Goal: Information Seeking & Learning: Learn about a topic

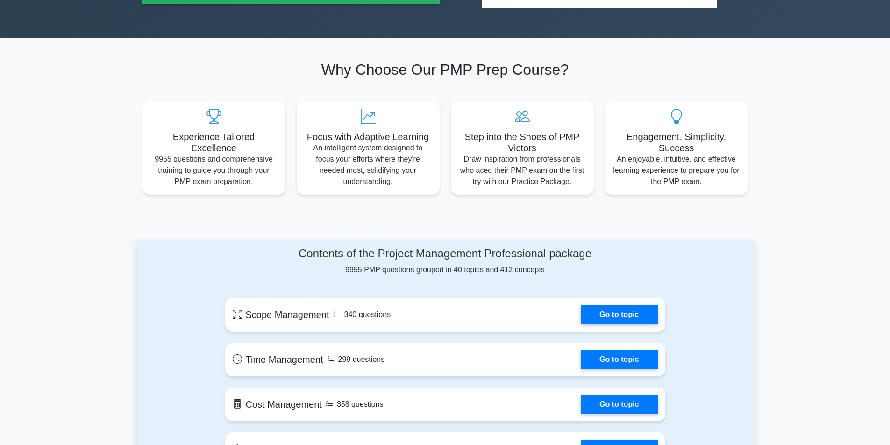
scroll to position [280, 0]
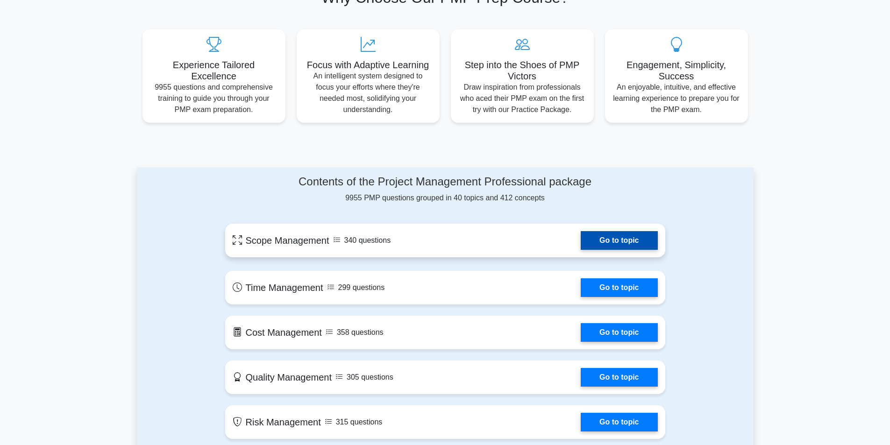
click at [610, 240] on link "Go to topic" at bounding box center [619, 240] width 77 height 19
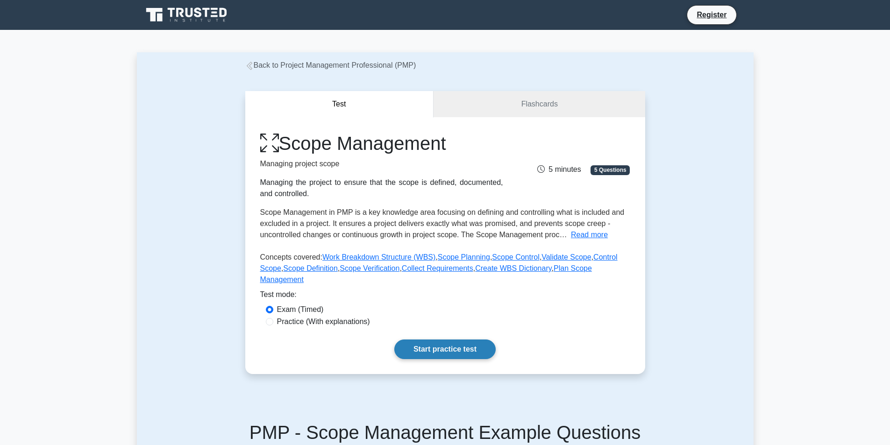
click at [446, 340] on link "Start practice test" at bounding box center [444, 350] width 101 height 20
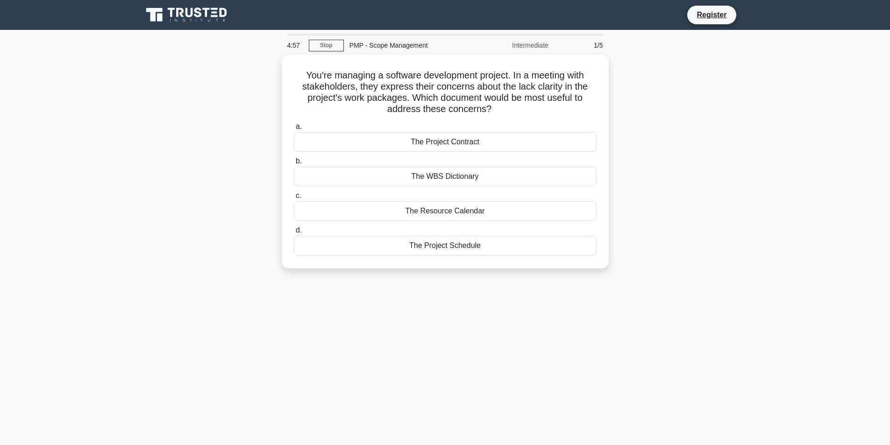
click at [204, 200] on div "You're managing a software development project. In a meeting with stakeholders,…" at bounding box center [445, 167] width 617 height 225
drag, startPoint x: 730, startPoint y: 116, endPoint x: 686, endPoint y: 89, distance: 51.6
click at [723, 112] on div "You're managing a software development project. In a meeting with stakeholders,…" at bounding box center [445, 167] width 617 height 225
